Goal: Navigation & Orientation: Find specific page/section

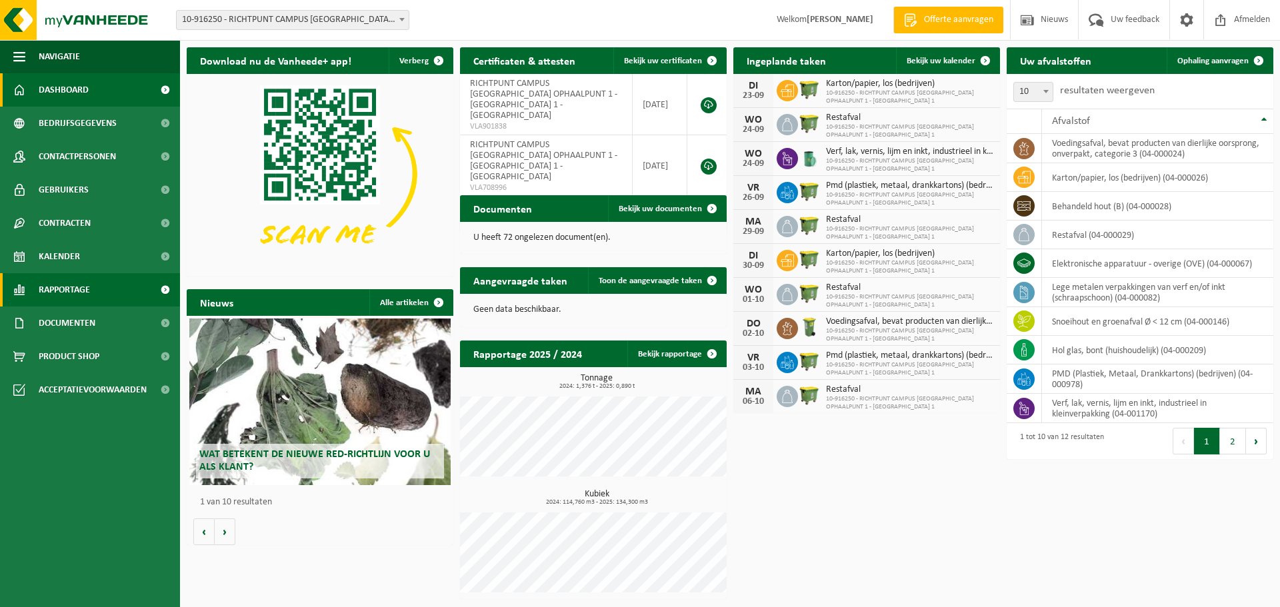
click at [82, 289] on span "Rapportage" at bounding box center [64, 289] width 51 height 33
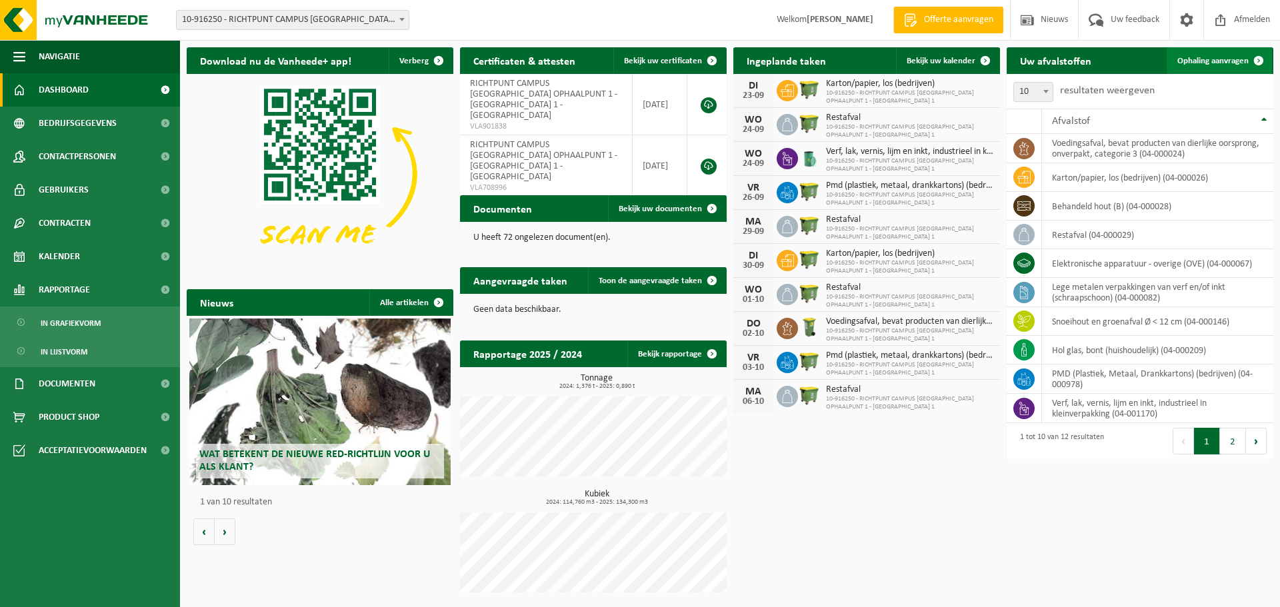
click at [1232, 65] on span "Ophaling aanvragen" at bounding box center [1212, 61] width 71 height 9
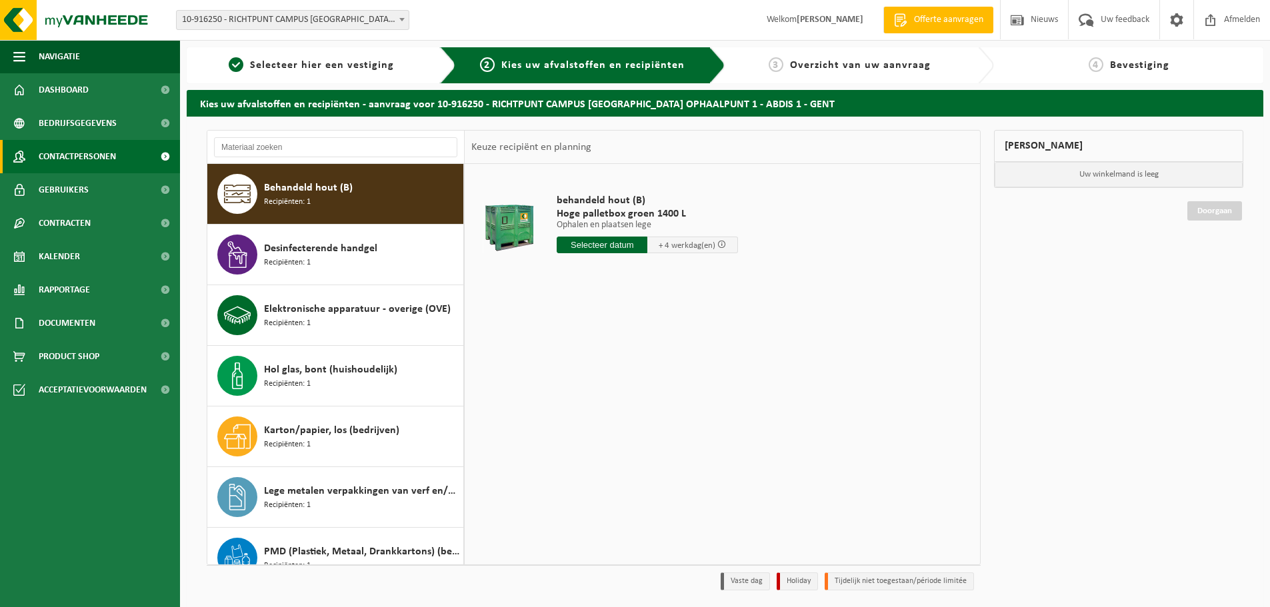
click at [89, 153] on span "Contactpersonen" at bounding box center [77, 156] width 77 height 33
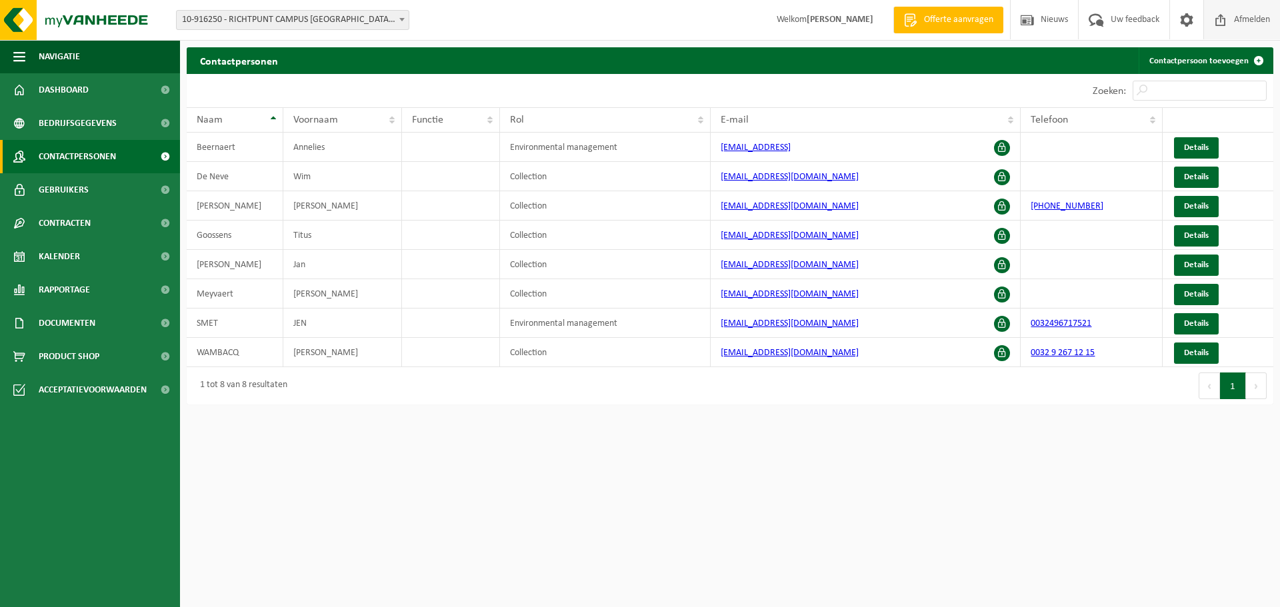
click at [1255, 17] on span "Afmelden" at bounding box center [1252, 19] width 43 height 39
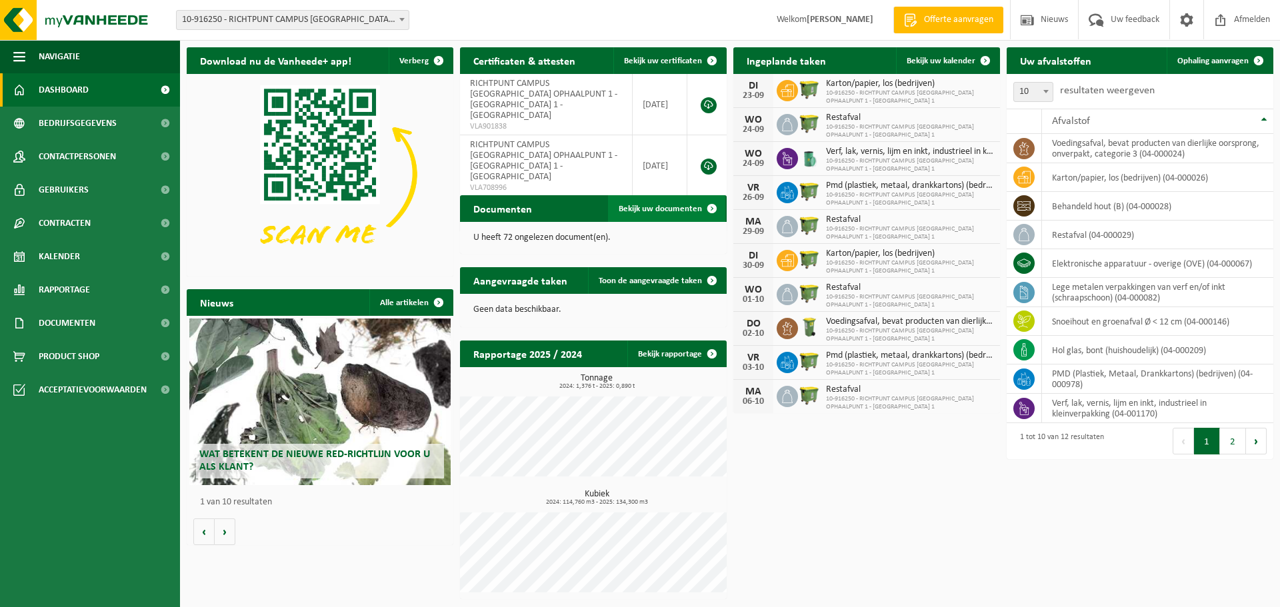
click at [669, 211] on span "Bekijk uw documenten" at bounding box center [660, 209] width 83 height 9
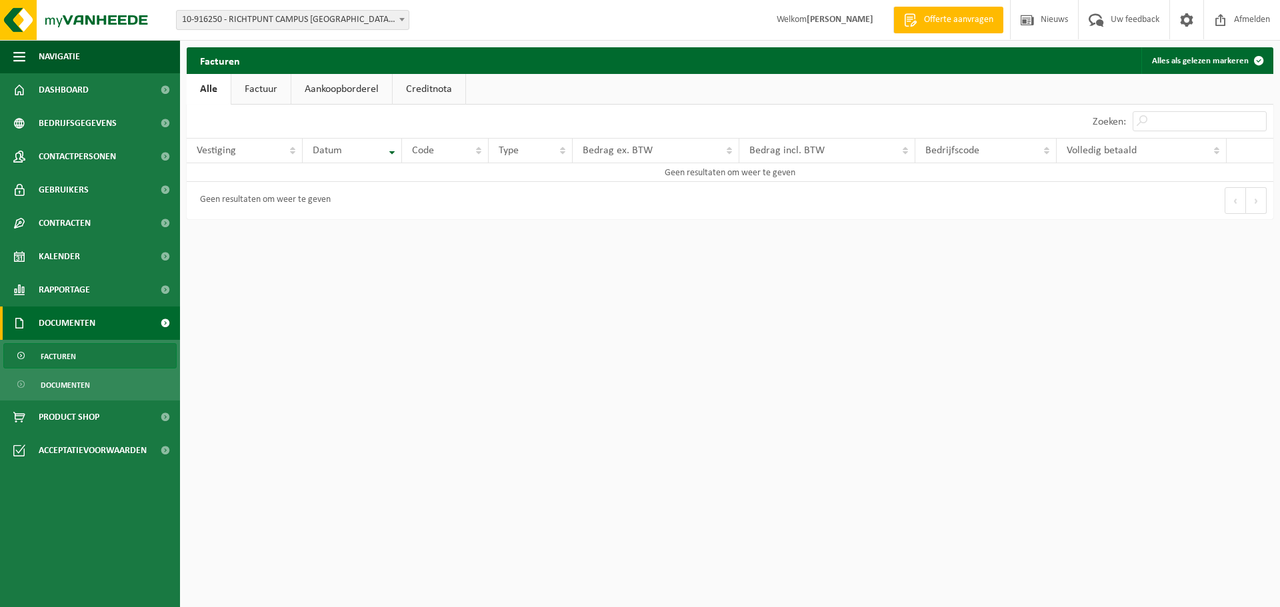
click at [445, 93] on link "Creditnota" at bounding box center [429, 89] width 73 height 31
click at [337, 93] on link "Aankoopborderel" at bounding box center [341, 89] width 101 height 31
click at [259, 92] on link "Factuur" at bounding box center [260, 89] width 59 height 31
click at [202, 92] on link "Alle" at bounding box center [208, 89] width 43 height 31
click at [49, 384] on span "Documenten" at bounding box center [65, 385] width 49 height 25
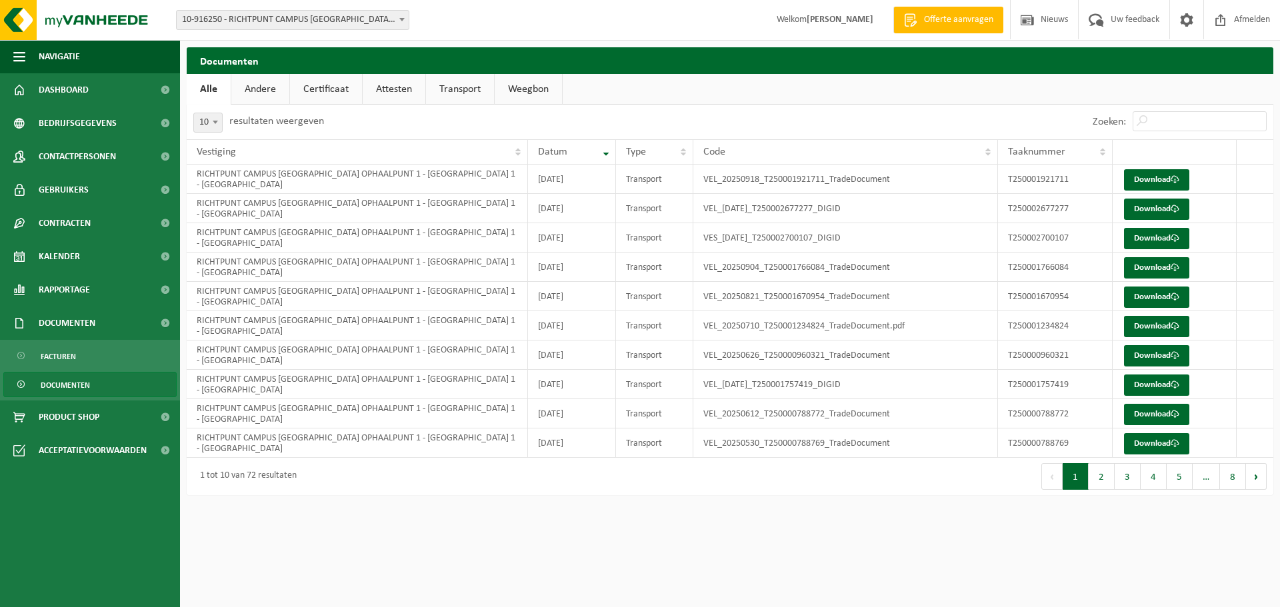
click at [265, 88] on link "Andere" at bounding box center [260, 89] width 58 height 31
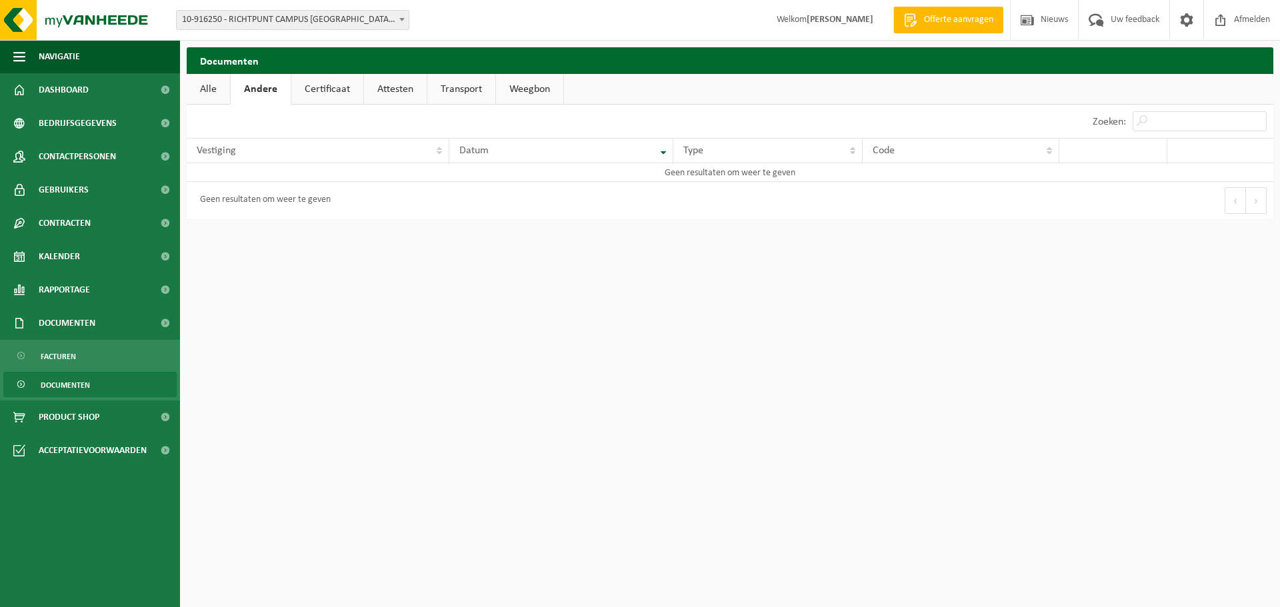
click at [327, 87] on link "Certificaat" at bounding box center [327, 89] width 72 height 31
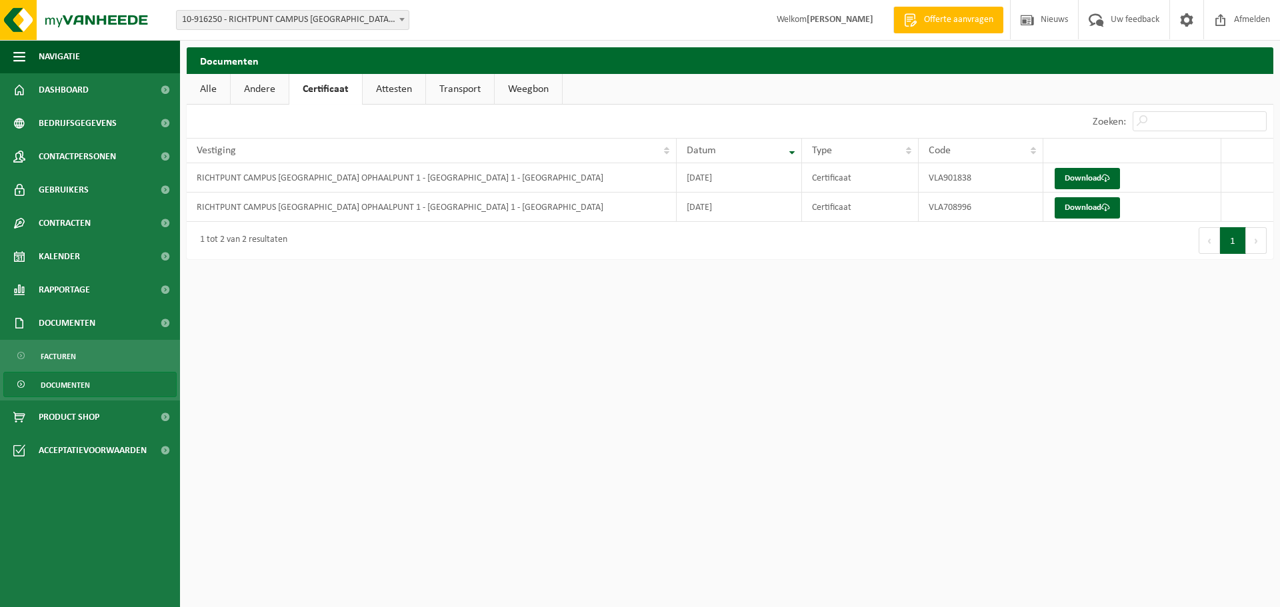
click at [393, 87] on link "Attesten" at bounding box center [394, 89] width 63 height 31
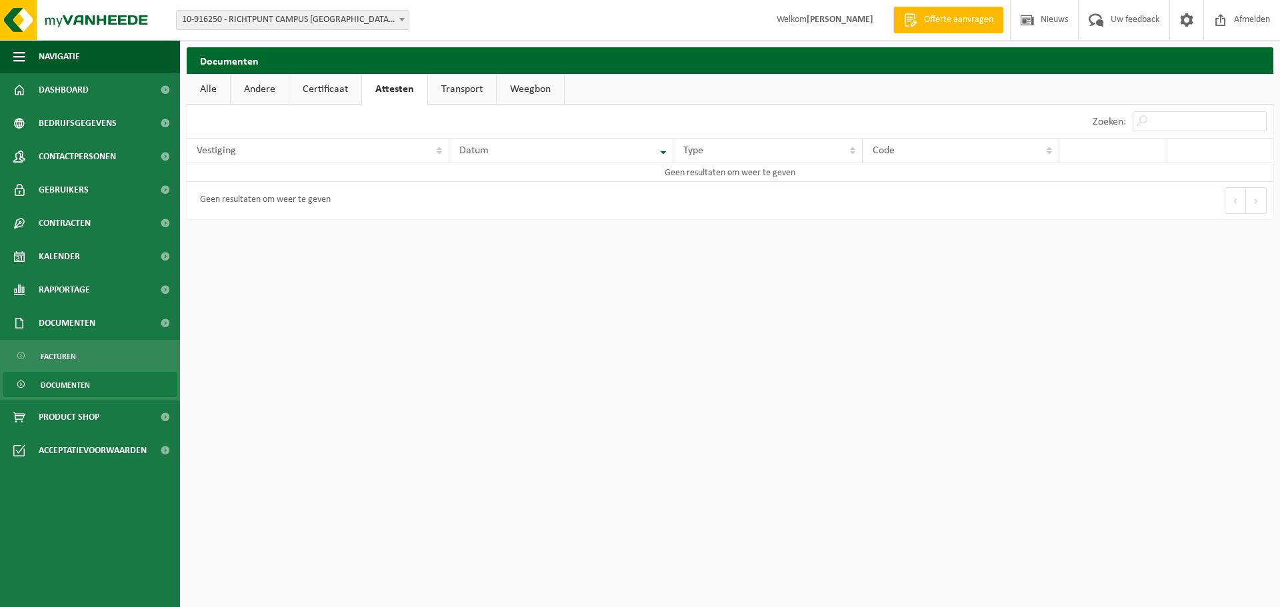
click at [453, 93] on link "Transport" at bounding box center [462, 89] width 68 height 31
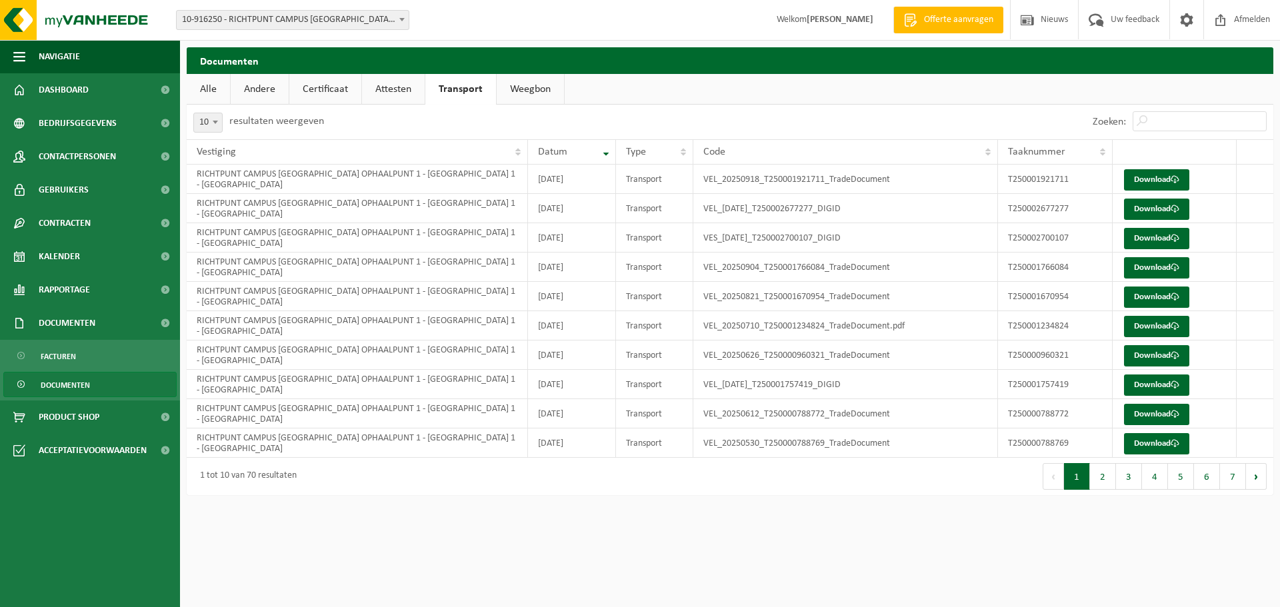
click at [537, 85] on link "Weegbon" at bounding box center [530, 89] width 67 height 31
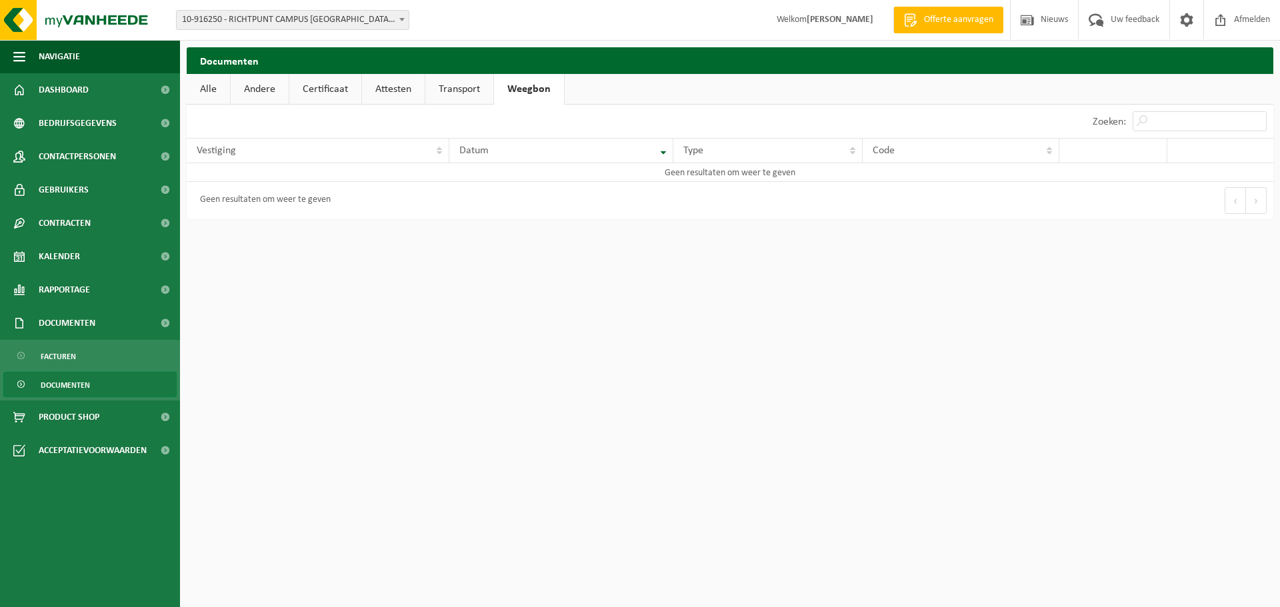
click at [211, 87] on link "Alle" at bounding box center [208, 89] width 43 height 31
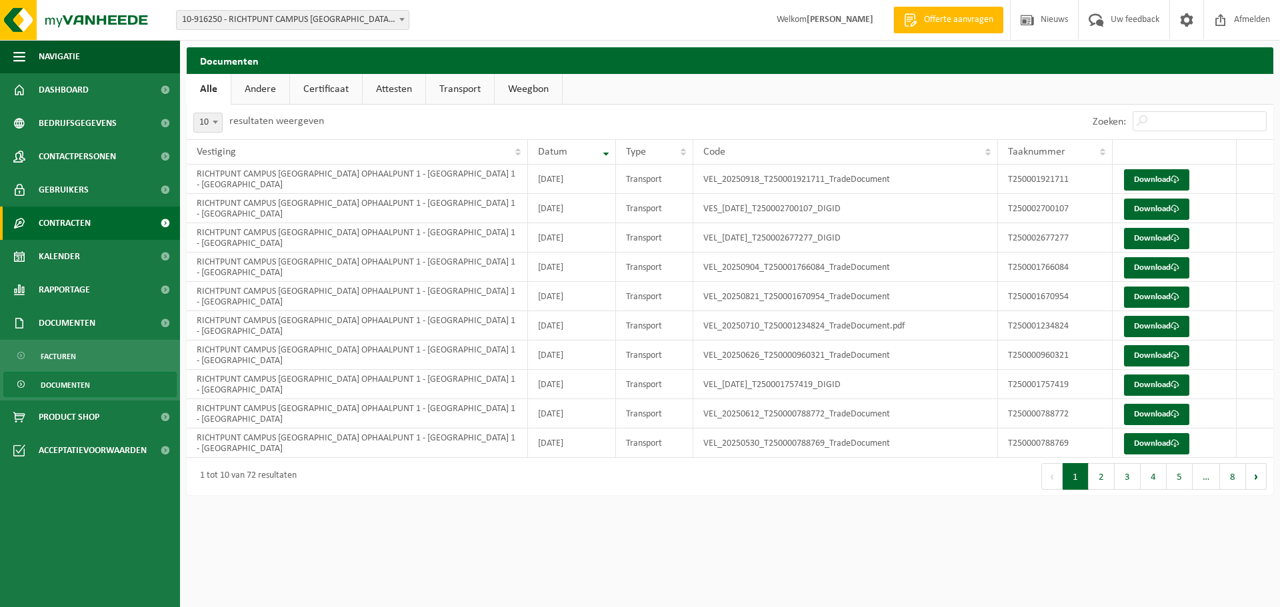
click at [81, 223] on span "Contracten" at bounding box center [65, 223] width 52 height 33
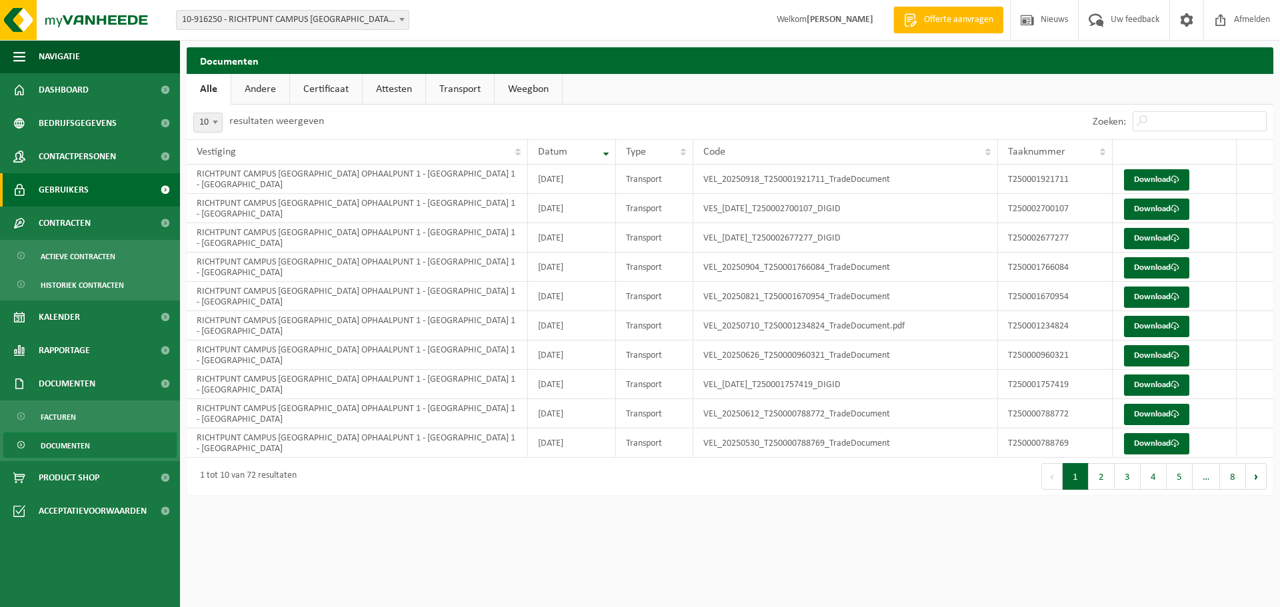
click at [71, 188] on span "Gebruikers" at bounding box center [64, 189] width 50 height 33
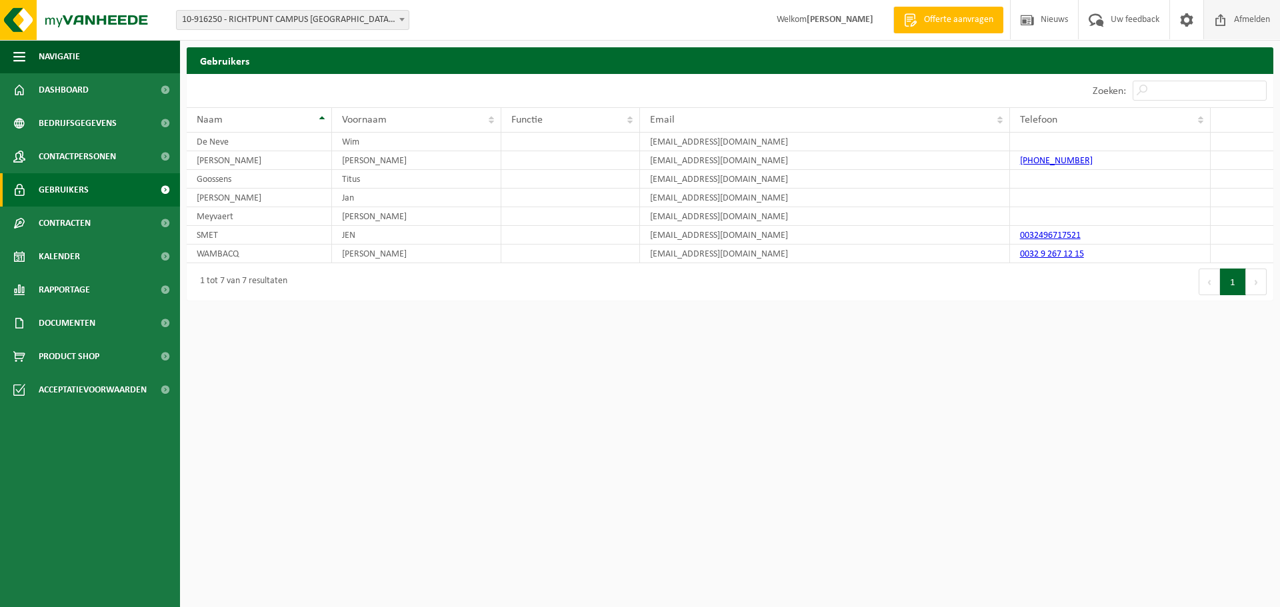
click at [1241, 19] on span "Afmelden" at bounding box center [1252, 19] width 43 height 39
